Goal: Task Accomplishment & Management: Complete application form

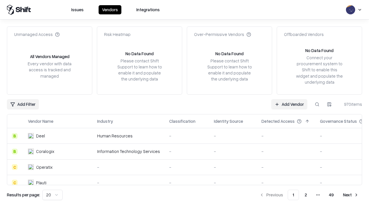
click at [289, 104] on link "Add Vendor" at bounding box center [289, 104] width 36 height 10
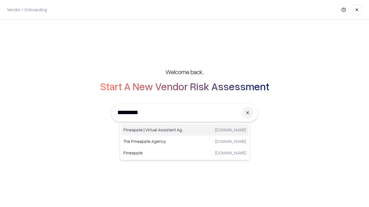
click at [185, 130] on div "Pineapple | Virtual Assistant Agency [DOMAIN_NAME]" at bounding box center [184, 130] width 127 height 12
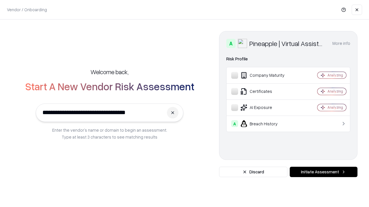
type input "**********"
click at [323, 172] on button "Initiate Assessment" at bounding box center [323, 172] width 68 height 10
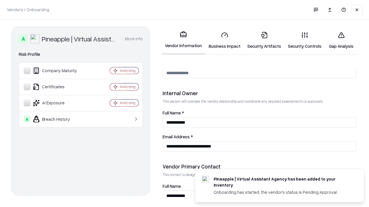
scroll to position [298, 0]
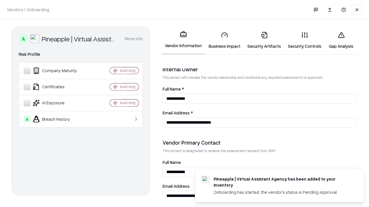
click at [224, 40] on link "Business Impact" at bounding box center [224, 40] width 39 height 27
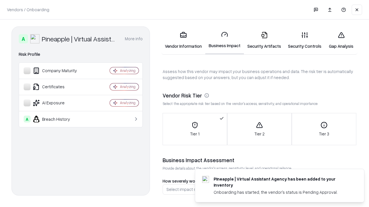
click at [264, 40] on link "Security Artifacts" at bounding box center [264, 40] width 41 height 27
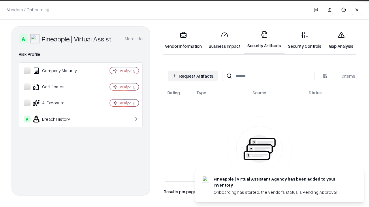
click at [193, 76] on button "Request Artifacts" at bounding box center [193, 76] width 50 height 10
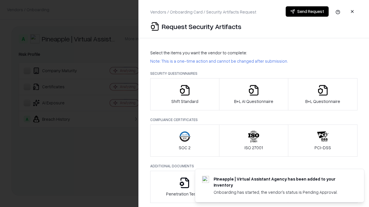
click at [184, 94] on icon "button" at bounding box center [185, 91] width 12 height 12
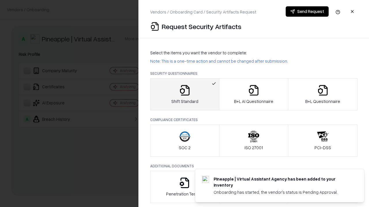
click at [307, 12] on button "Send Request" at bounding box center [306, 11] width 43 height 10
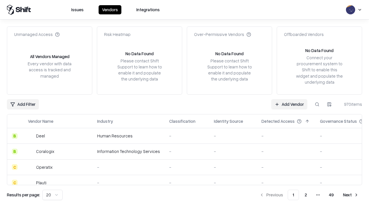
click at [317, 104] on button at bounding box center [317, 104] width 10 height 10
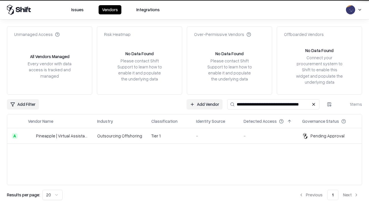
type input "**********"
click at [188, 136] on td "Tier 1" at bounding box center [169, 136] width 45 height 16
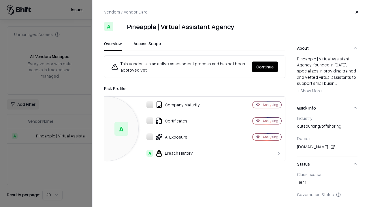
click at [265, 67] on button "Continue" at bounding box center [264, 67] width 26 height 10
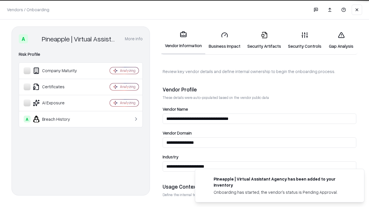
click at [264, 40] on link "Security Artifacts" at bounding box center [264, 40] width 41 height 27
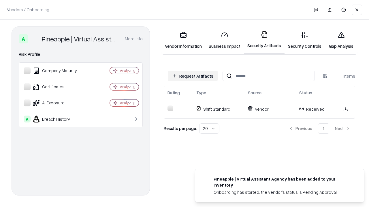
click at [304, 40] on link "Security Controls" at bounding box center [304, 40] width 40 height 27
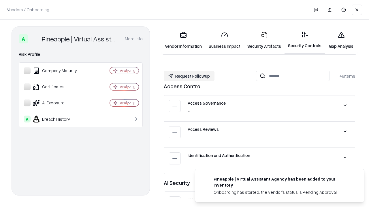
click at [189, 76] on button "Request Followup" at bounding box center [189, 76] width 51 height 10
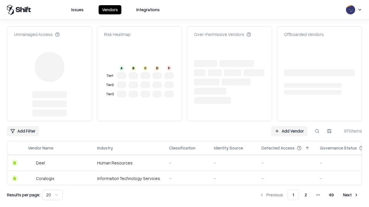
click at [289, 126] on link "Add Vendor" at bounding box center [289, 131] width 36 height 10
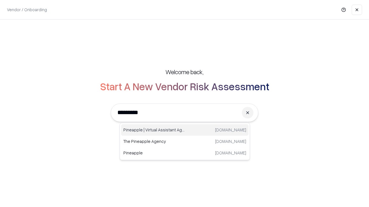
click at [185, 130] on div "Pineapple | Virtual Assistant Agency trypineapple.com" at bounding box center [184, 130] width 127 height 12
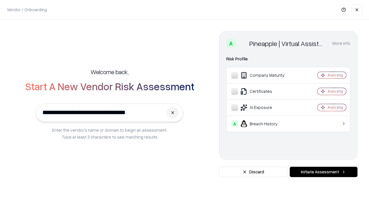
type input "**********"
click at [323, 172] on button "Initiate Assessment" at bounding box center [323, 172] width 68 height 10
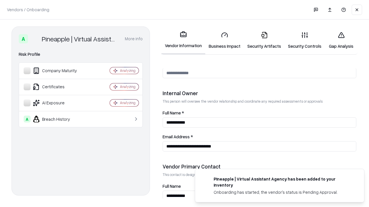
scroll to position [298, 0]
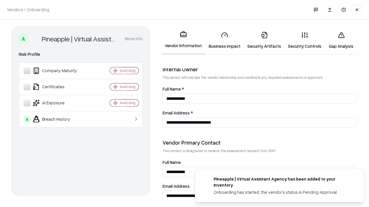
click at [341, 40] on link "Gap Analysis" at bounding box center [341, 40] width 33 height 27
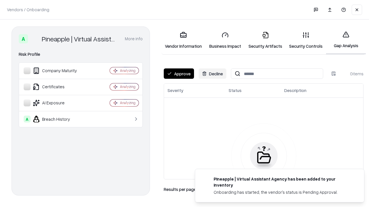
click at [179, 74] on button "Approve" at bounding box center [179, 74] width 30 height 10
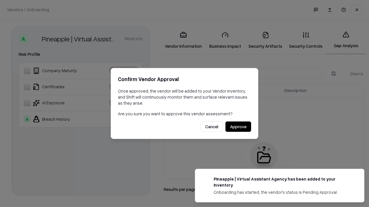
click at [238, 127] on button "Approve" at bounding box center [238, 127] width 26 height 10
